Goal: Register for event/course

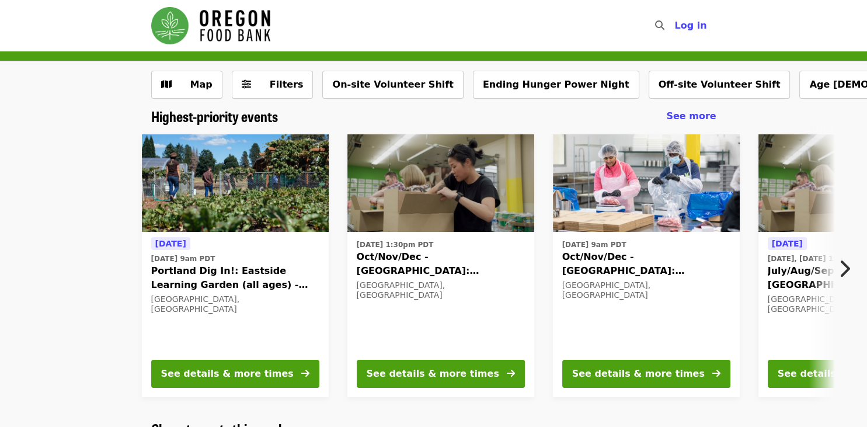
click at [848, 266] on icon "chevron-right icon" at bounding box center [845, 269] width 12 height 22
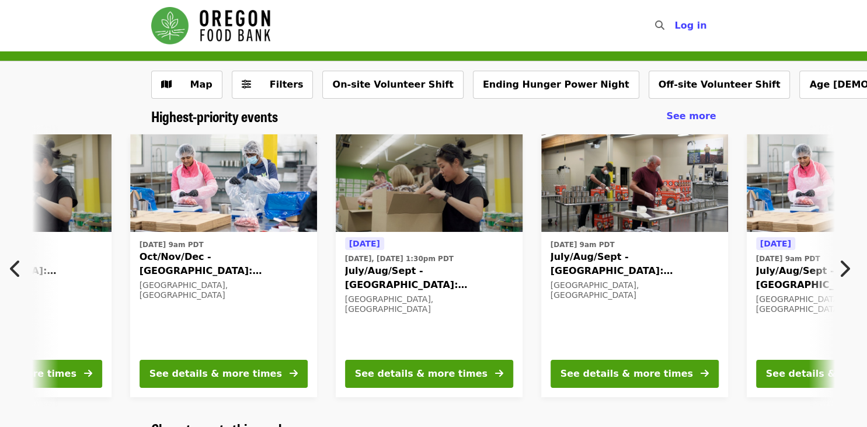
scroll to position [0, 423]
click at [848, 266] on icon "chevron-right icon" at bounding box center [845, 269] width 12 height 22
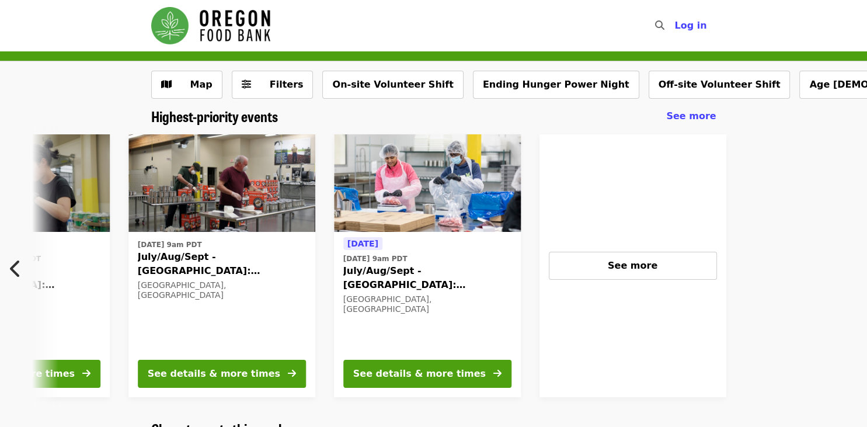
scroll to position [0, 834]
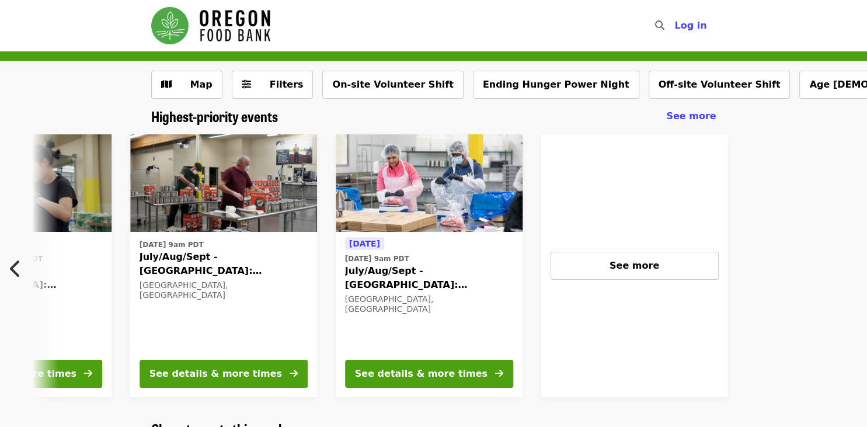
click at [12, 266] on icon "chevron-left icon" at bounding box center [16, 269] width 12 height 22
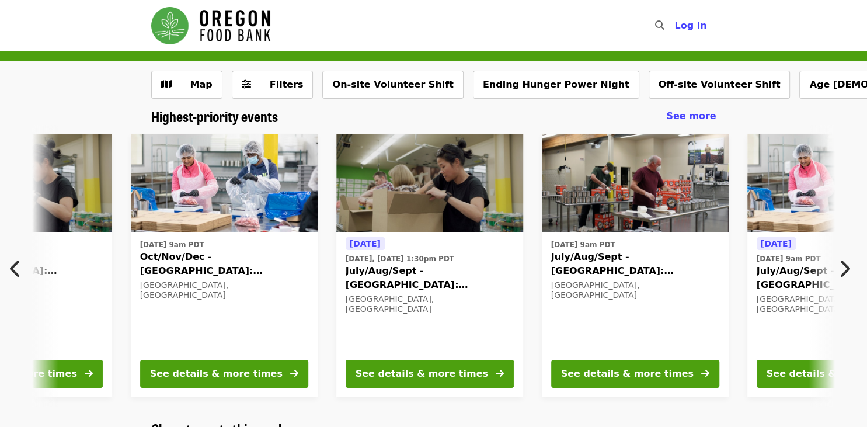
scroll to position [0, 423]
click at [12, 266] on icon "chevron-left icon" at bounding box center [16, 269] width 12 height 22
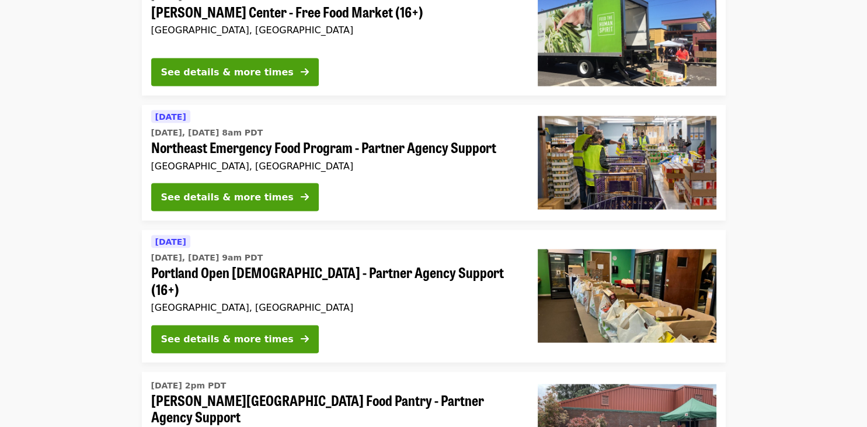
scroll to position [2395, 0]
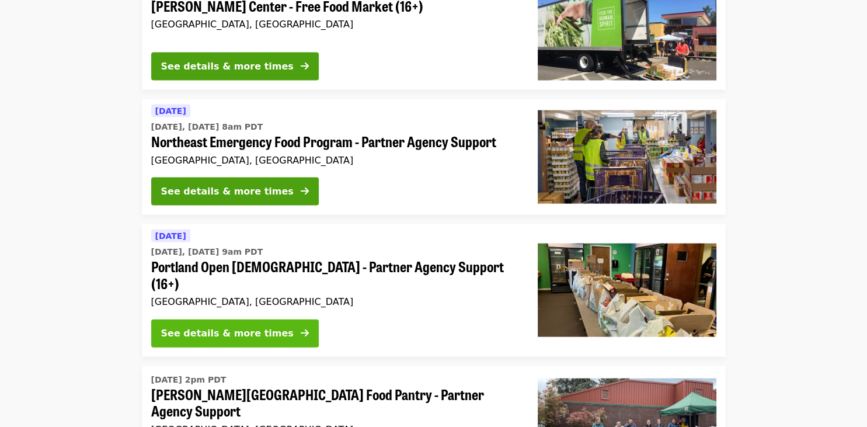
click at [235, 327] on div "See details & more times" at bounding box center [227, 334] width 133 height 14
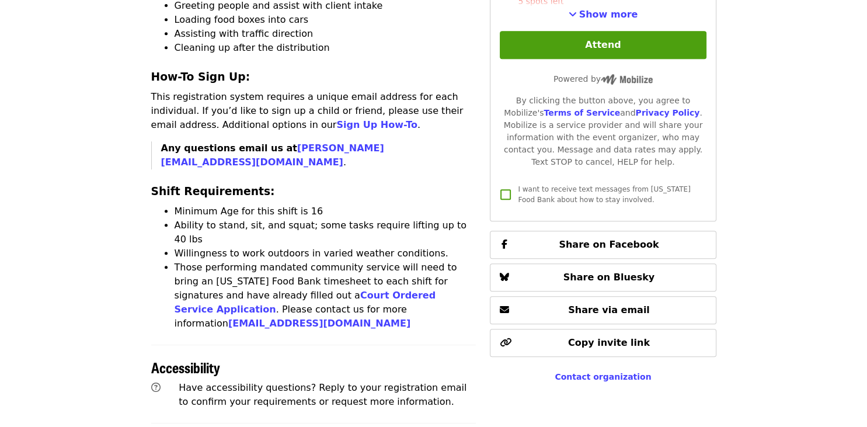
scroll to position [555, 0]
